Goal: Task Accomplishment & Management: Use online tool/utility

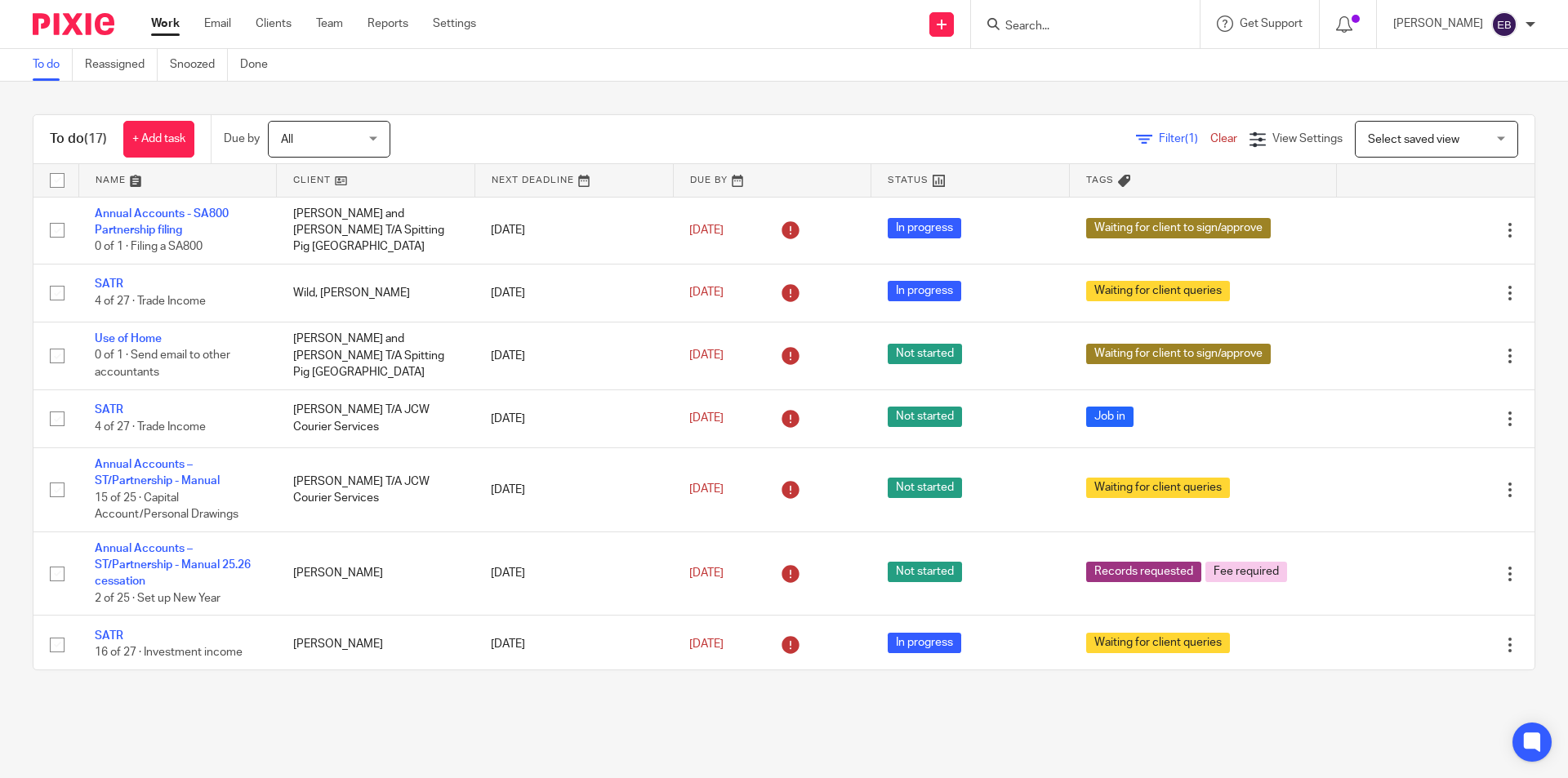
click at [1100, 22] on input "Search" at bounding box center [1076, 27] width 147 height 15
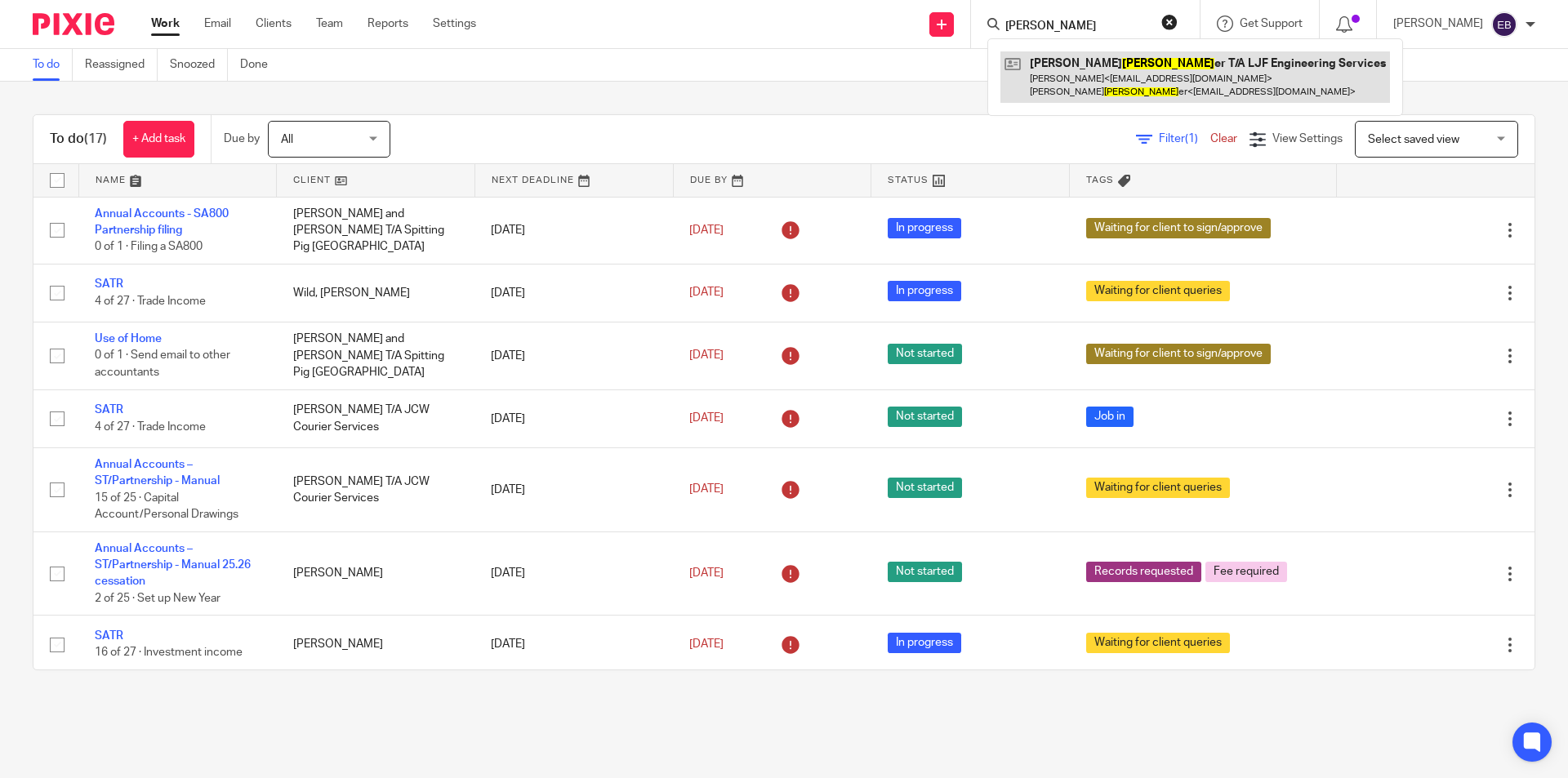
type input "forrest"
click at [1096, 63] on link at bounding box center [1196, 77] width 390 height 51
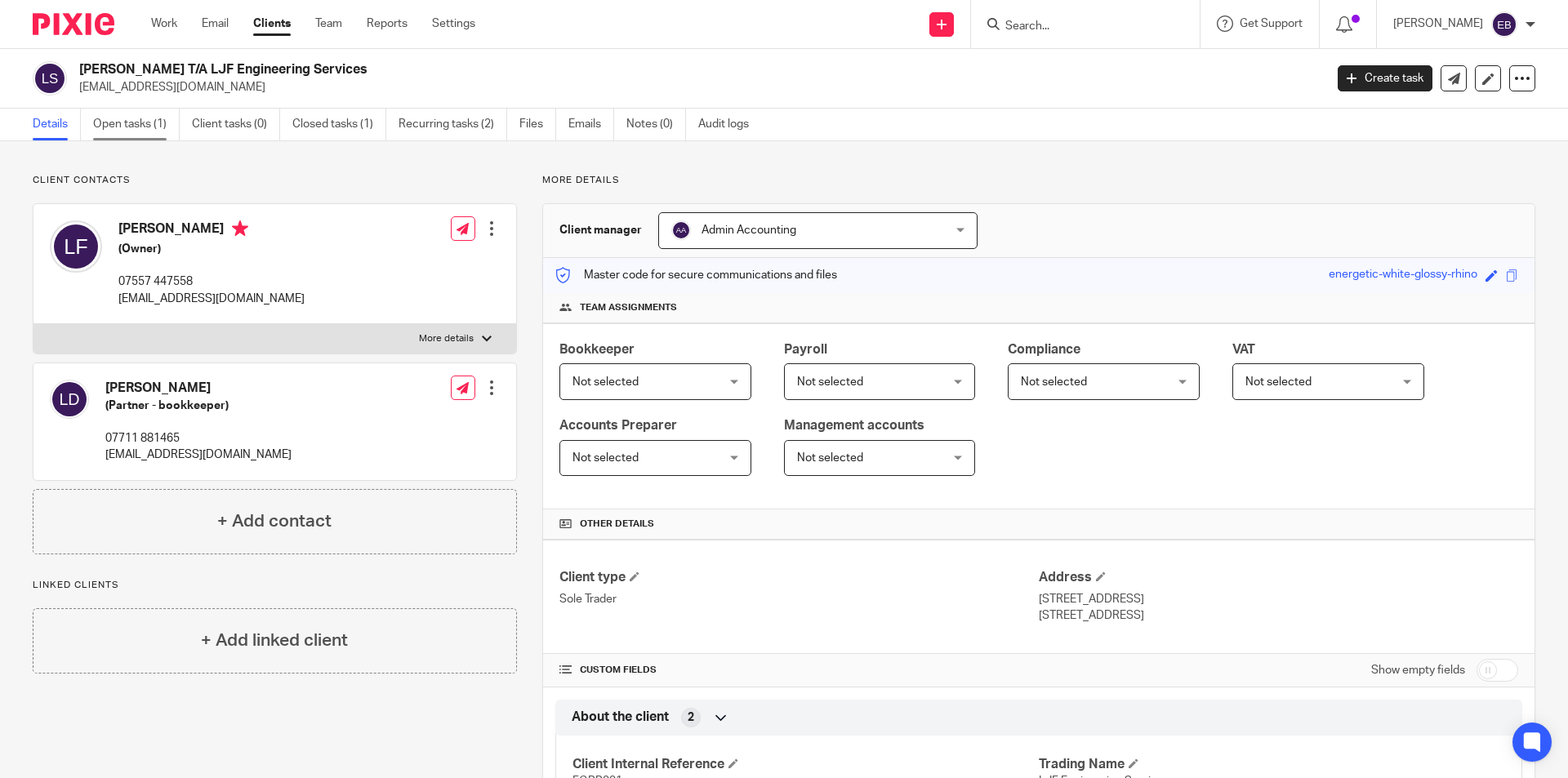
click at [163, 118] on link "Open tasks (1)" at bounding box center [137, 125] width 87 height 31
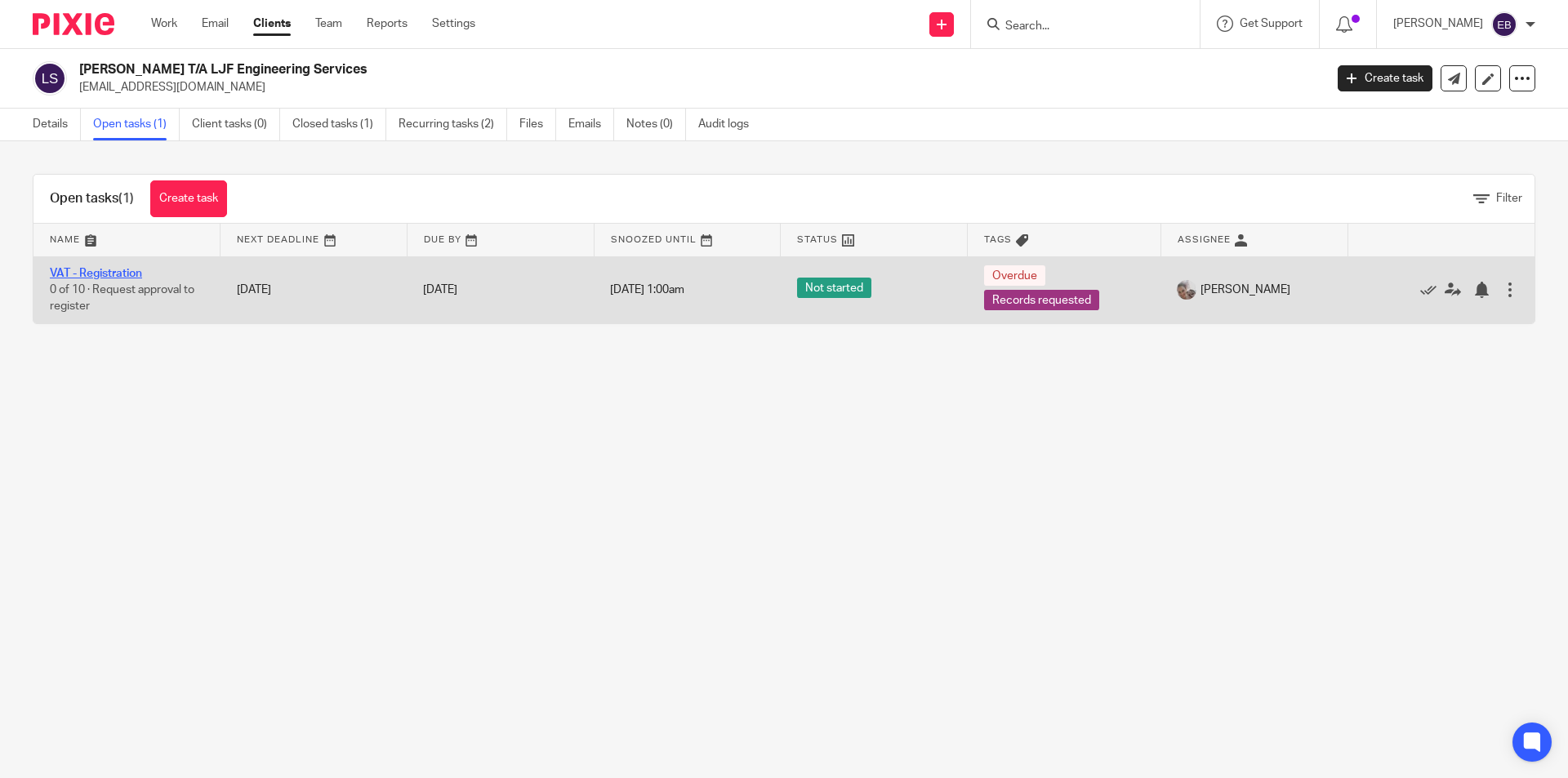
click at [83, 273] on link "VAT - Registration" at bounding box center [96, 274] width 92 height 11
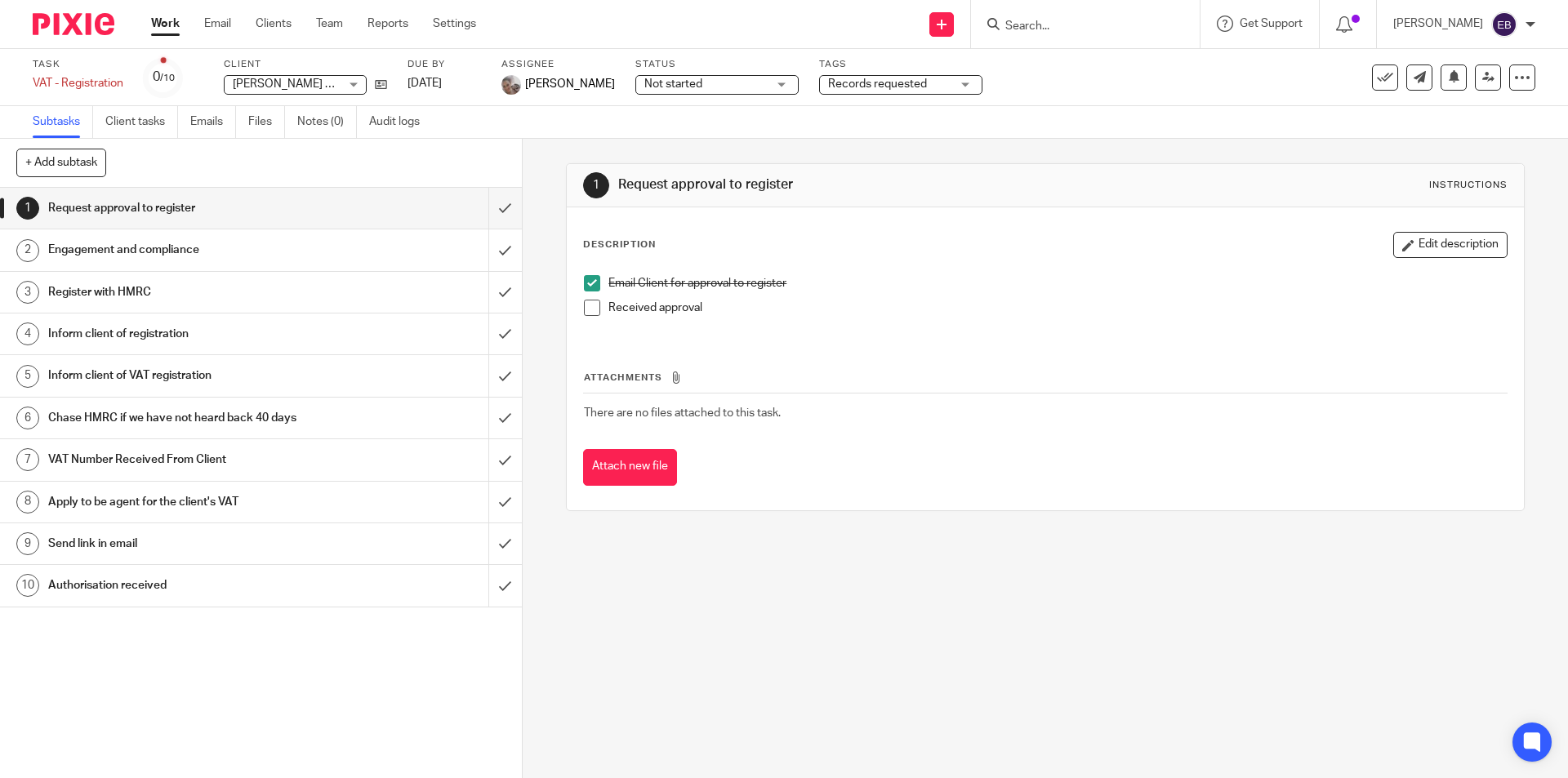
click at [176, 24] on link "Work" at bounding box center [165, 24] width 29 height 17
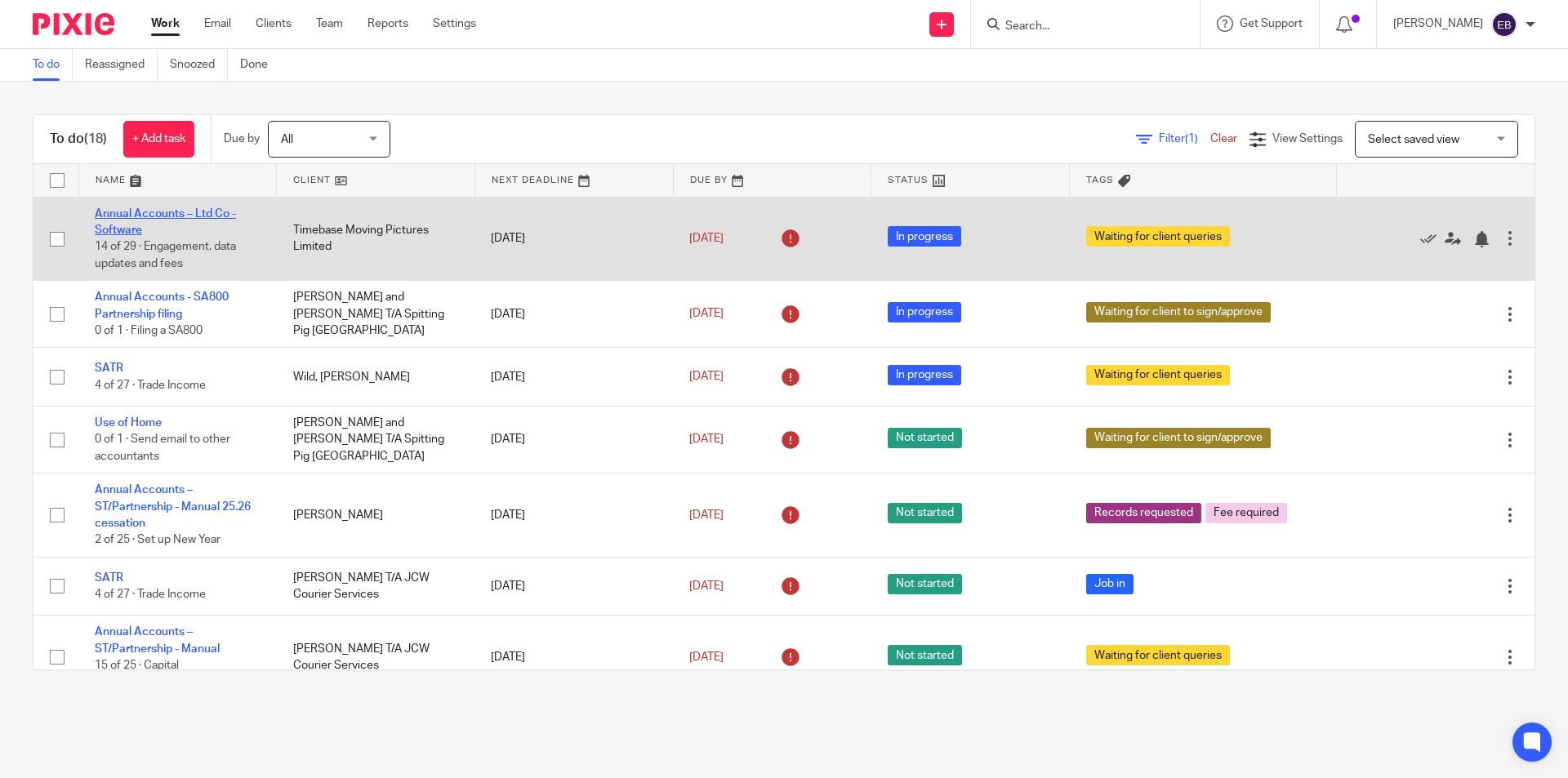
click at [133, 213] on link "Annual Accounts – Ltd Co - Software" at bounding box center [165, 222] width 141 height 28
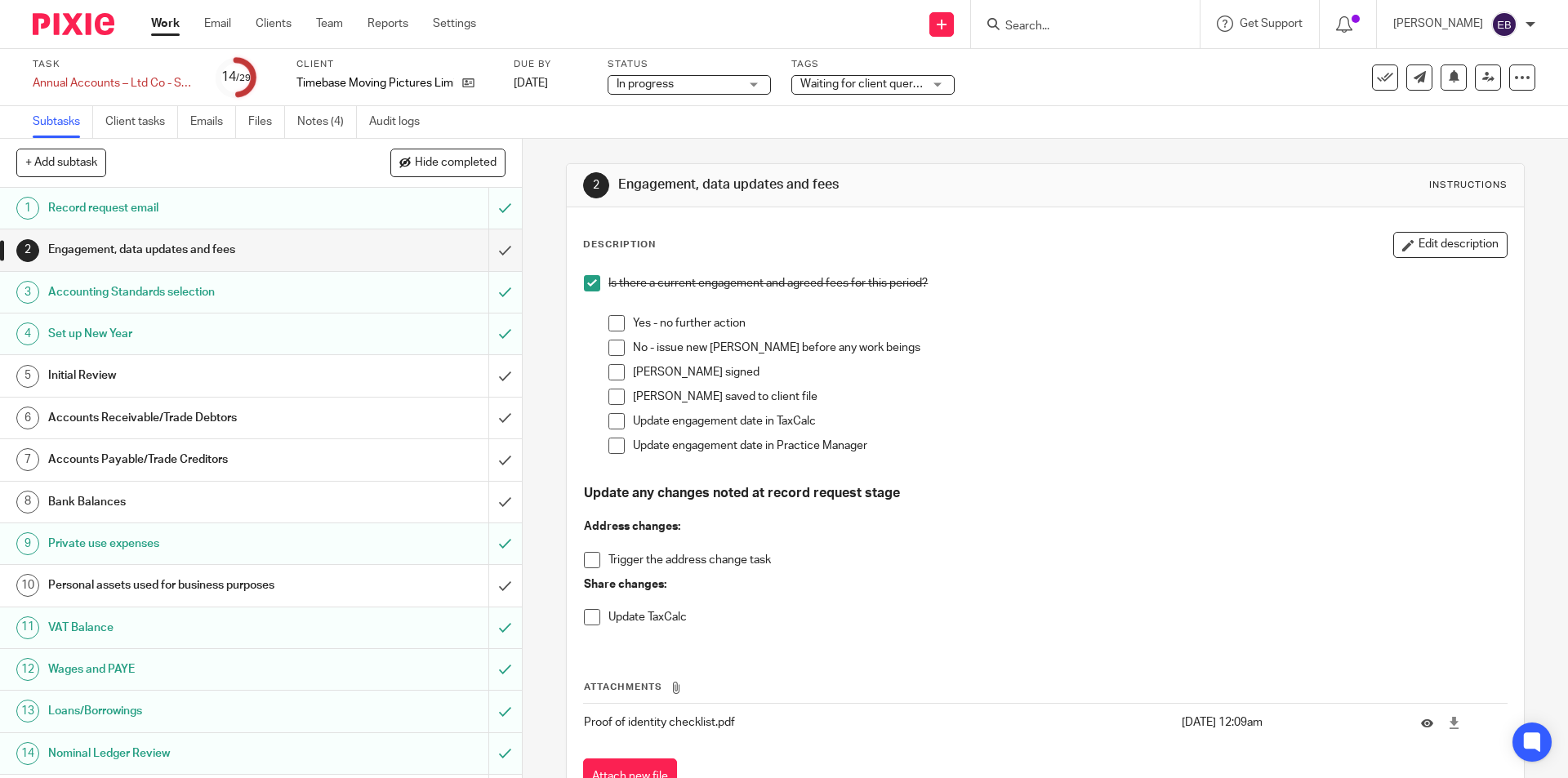
click at [116, 371] on h1 "Initial Review" at bounding box center [189, 375] width 283 height 25
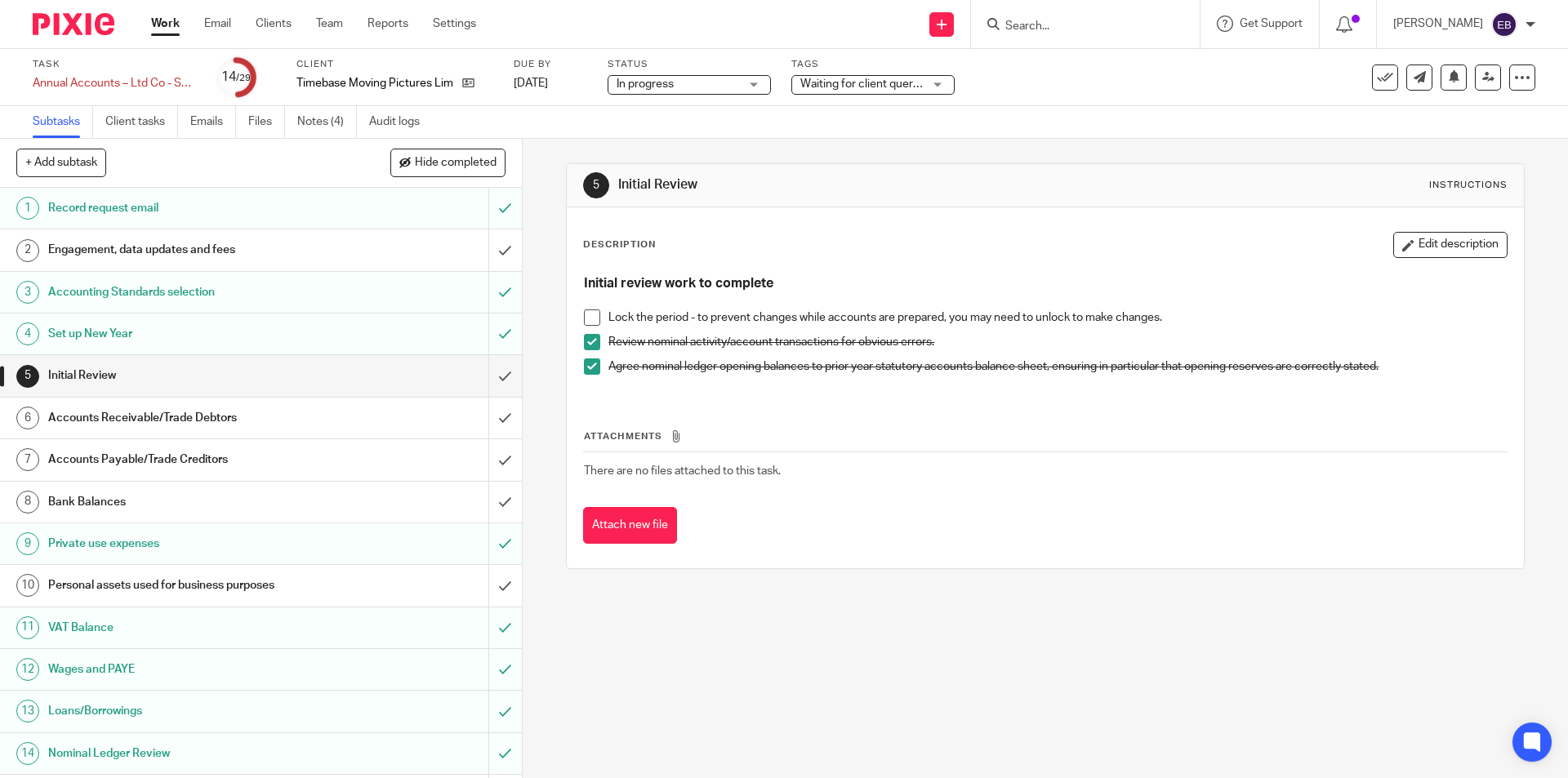
click at [220, 404] on link "6 Accounts Receivable/Trade Debtors" at bounding box center [244, 418] width 489 height 41
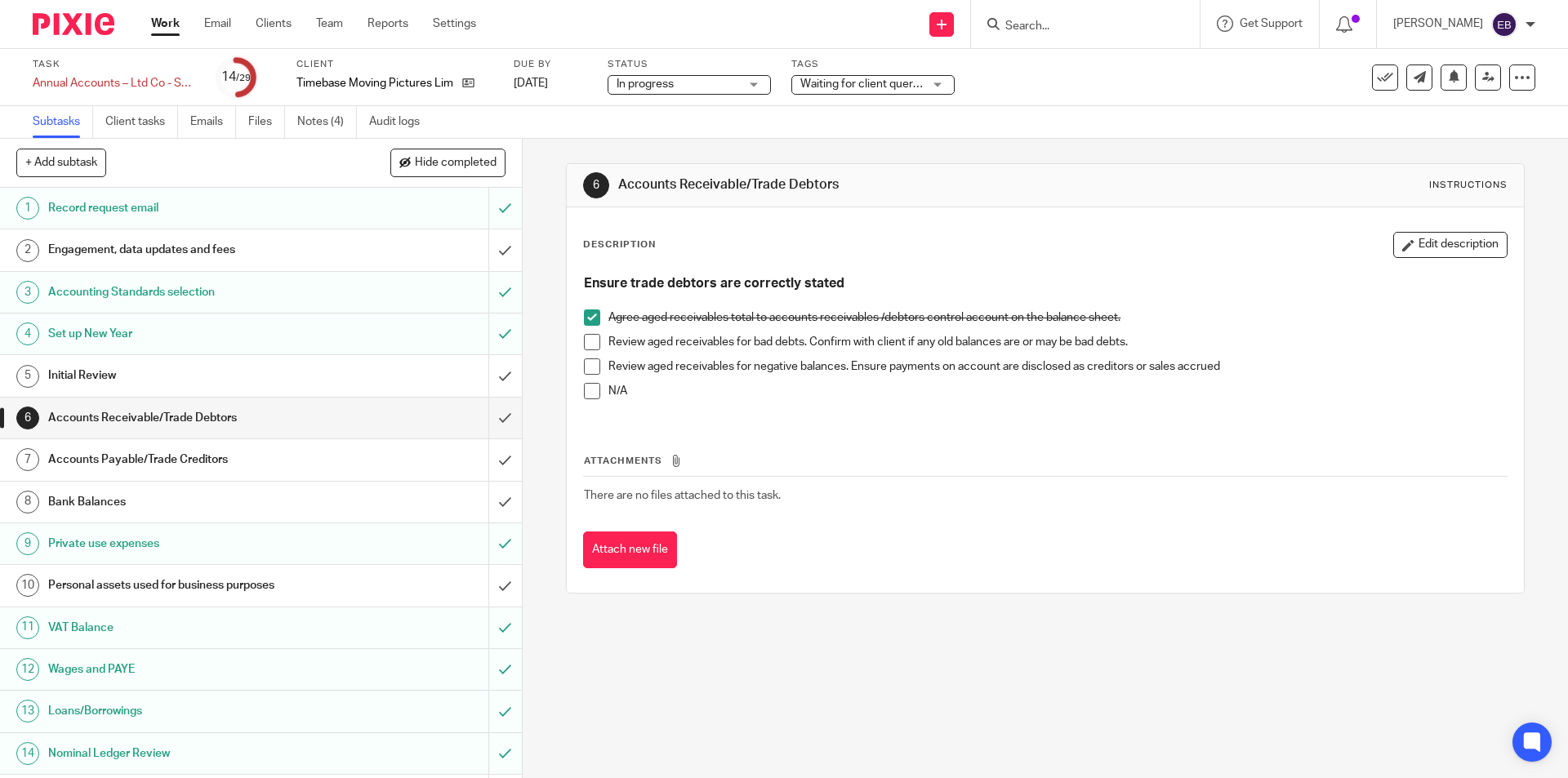
click at [586, 339] on span at bounding box center [592, 342] width 17 height 17
click at [588, 363] on span at bounding box center [592, 367] width 17 height 17
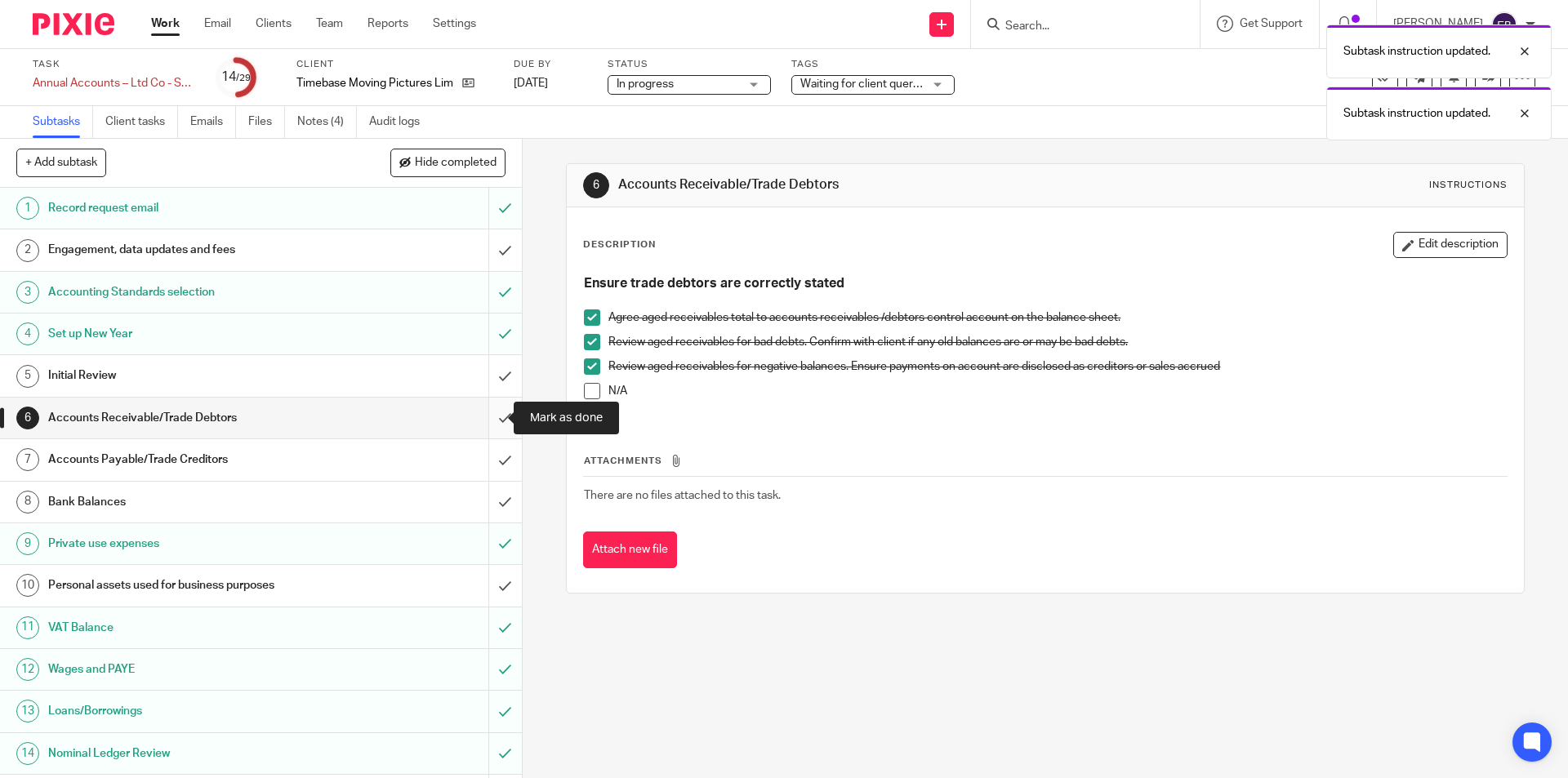
click at [497, 419] on input "submit" at bounding box center [261, 418] width 522 height 41
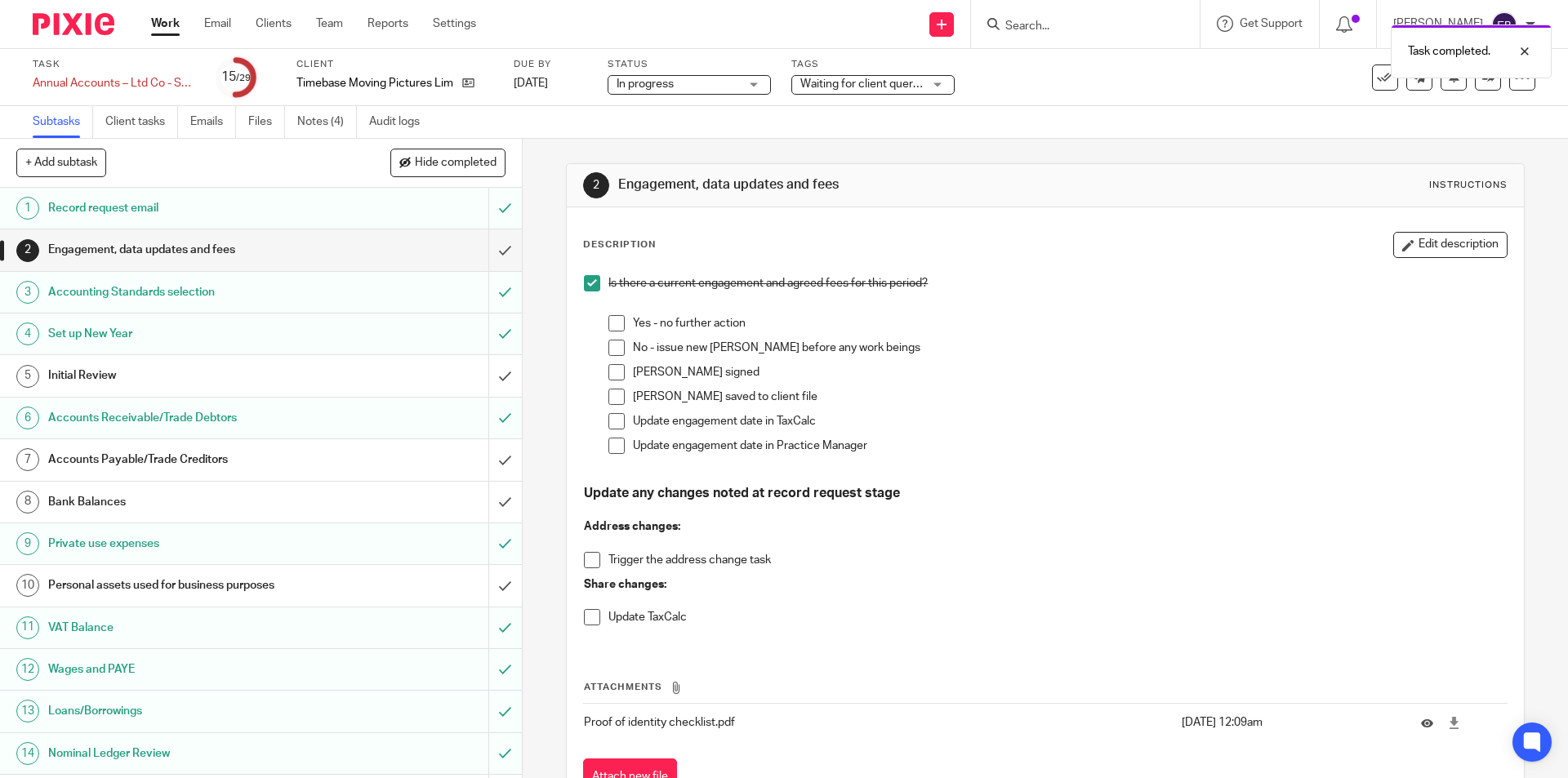
click at [115, 456] on h1 "Accounts Payable/Trade Creditors" at bounding box center [189, 459] width 283 height 25
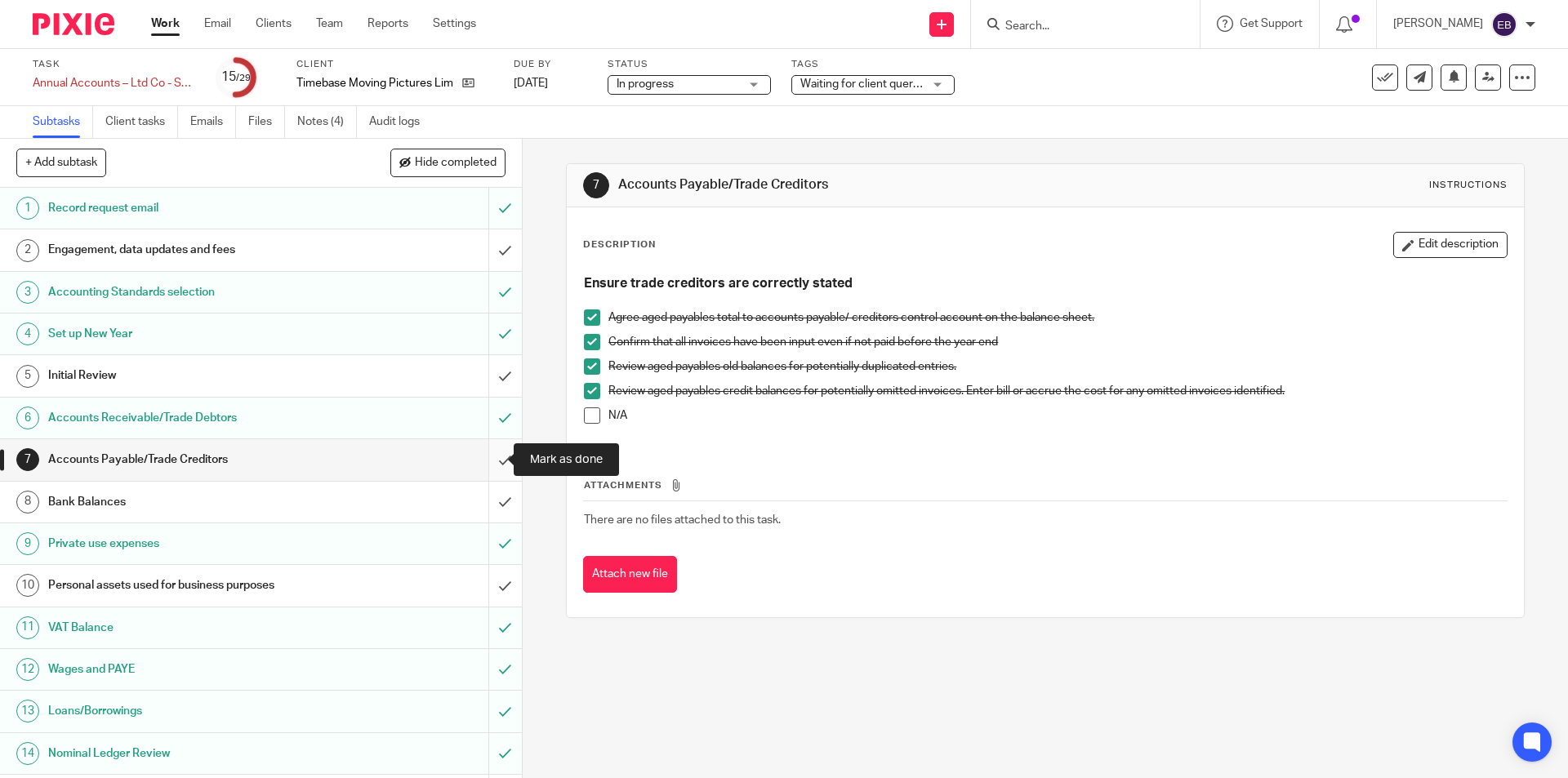
click at [486, 456] on input "submit" at bounding box center [261, 459] width 522 height 41
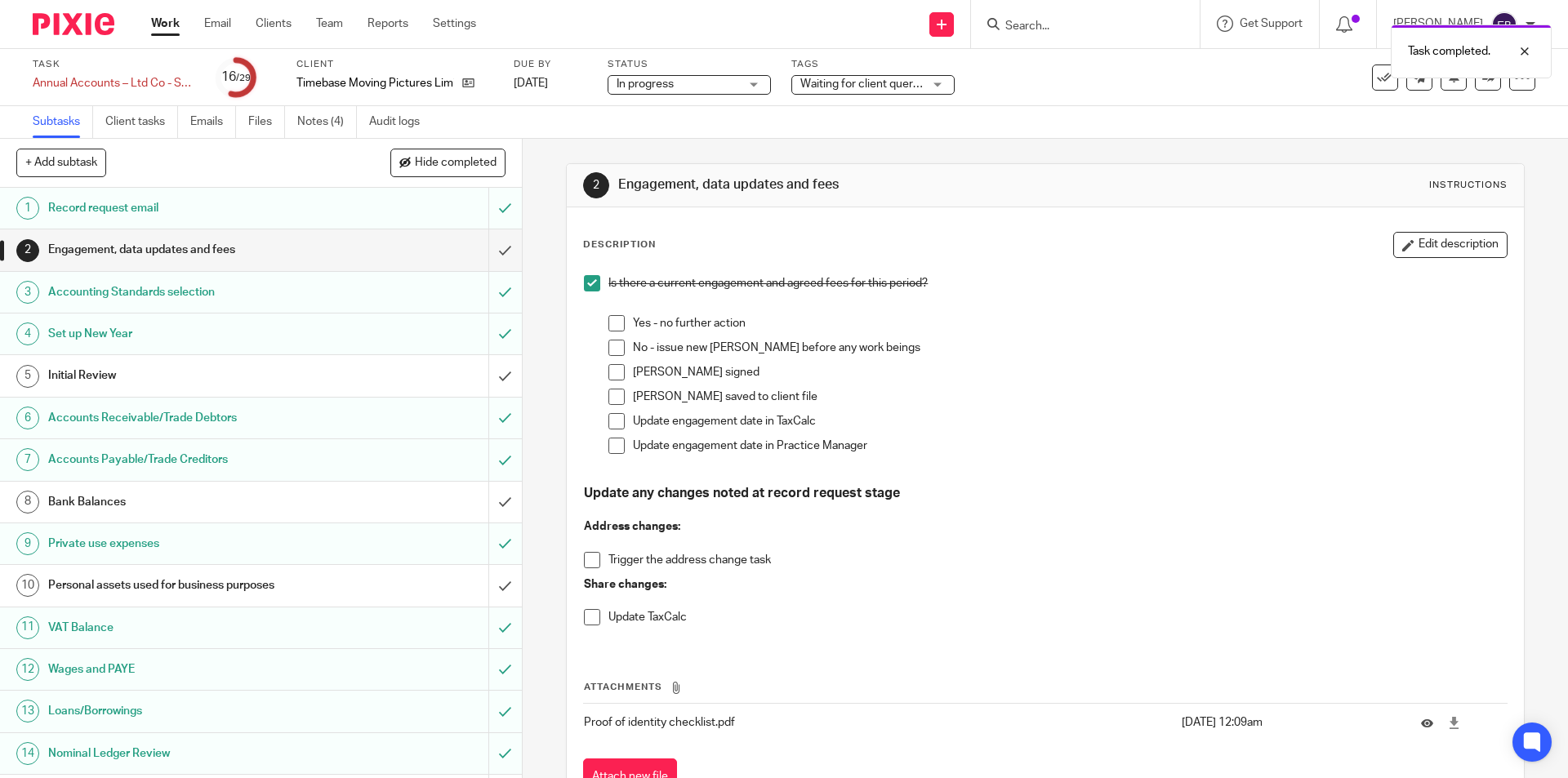
click at [143, 587] on h1 "Personal assets used for business purposes" at bounding box center [189, 585] width 283 height 25
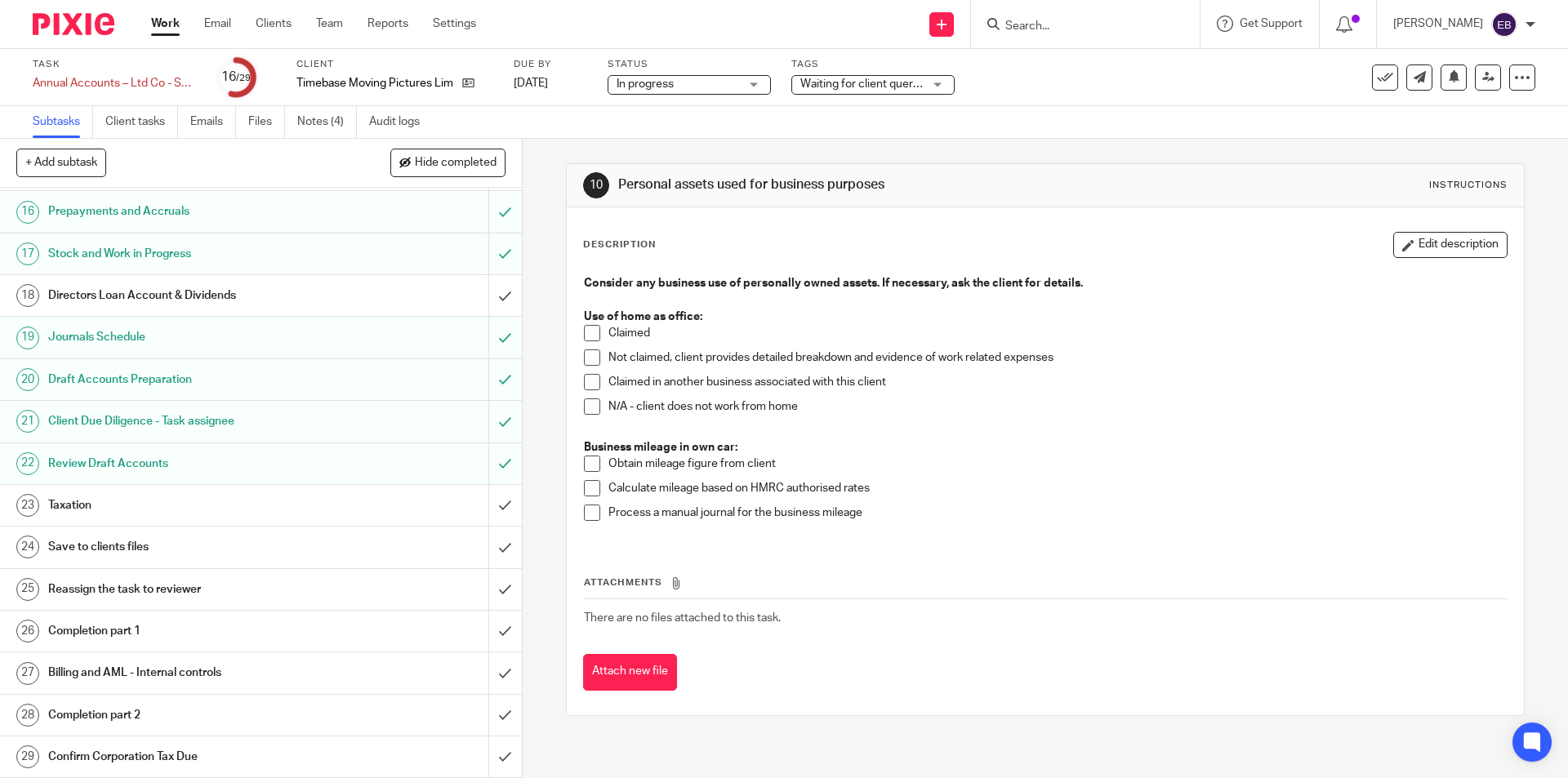
scroll to position [381, 0]
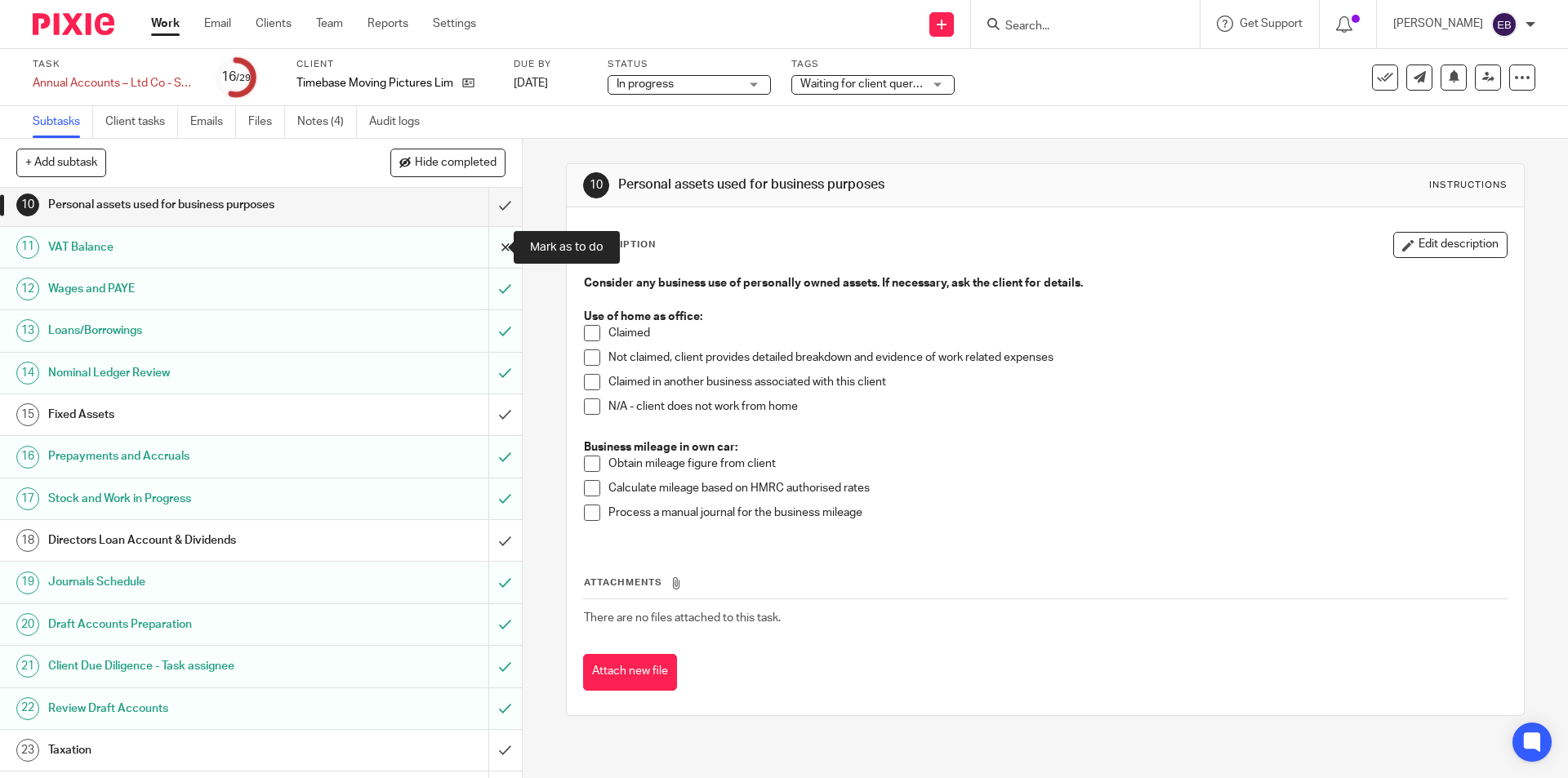
click at [489, 244] on input "submit" at bounding box center [261, 248] width 522 height 41
